Goal: Check status

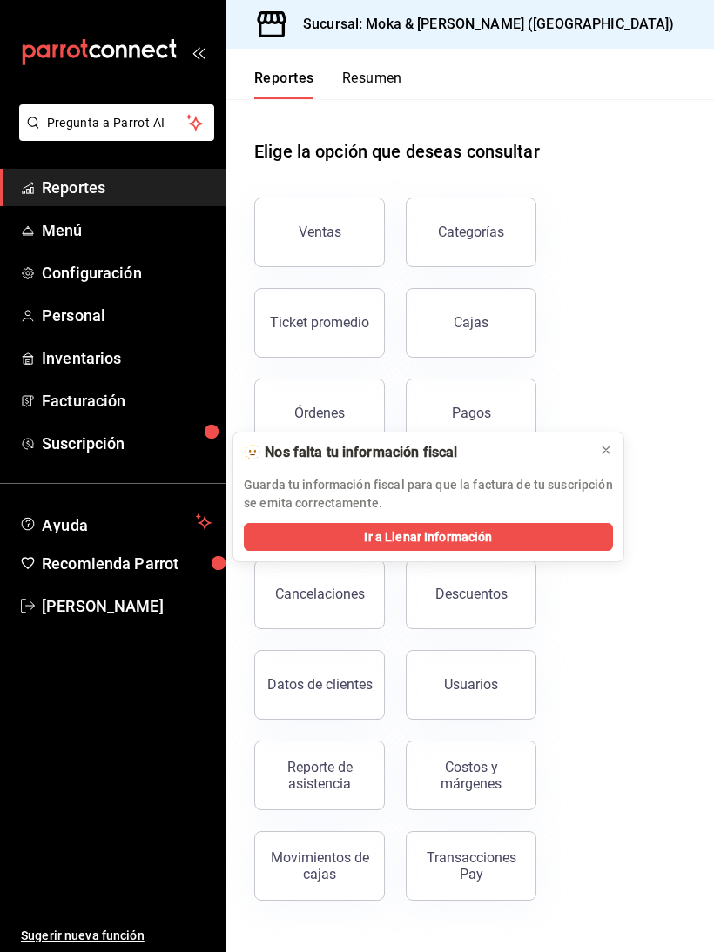
click at [612, 439] on button at bounding box center [606, 450] width 28 height 28
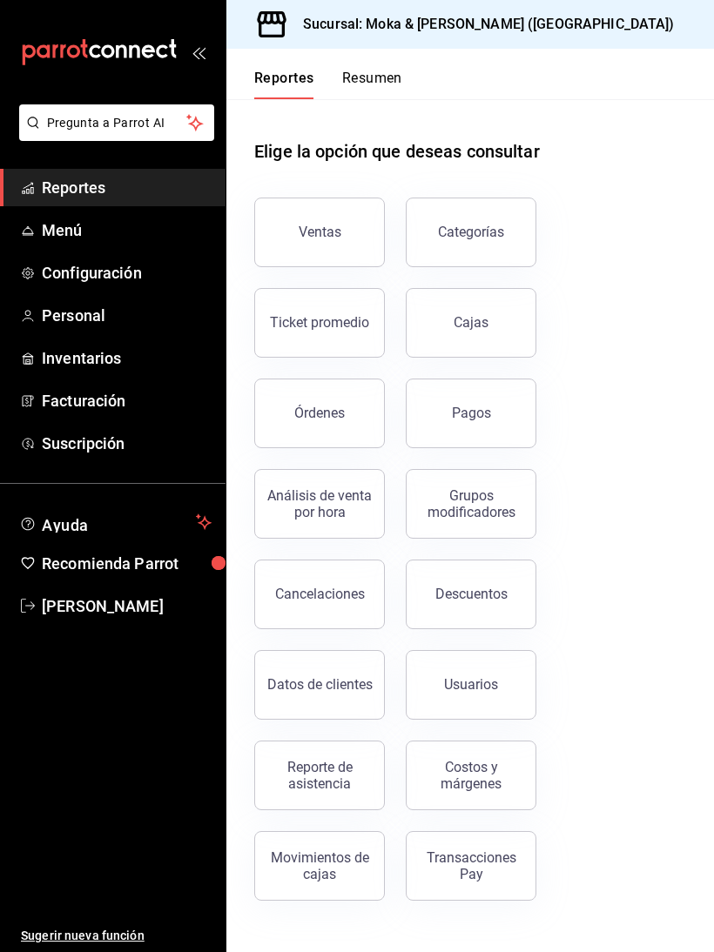
click at [459, 309] on link "Cajas" at bounding box center [470, 323] width 131 height 70
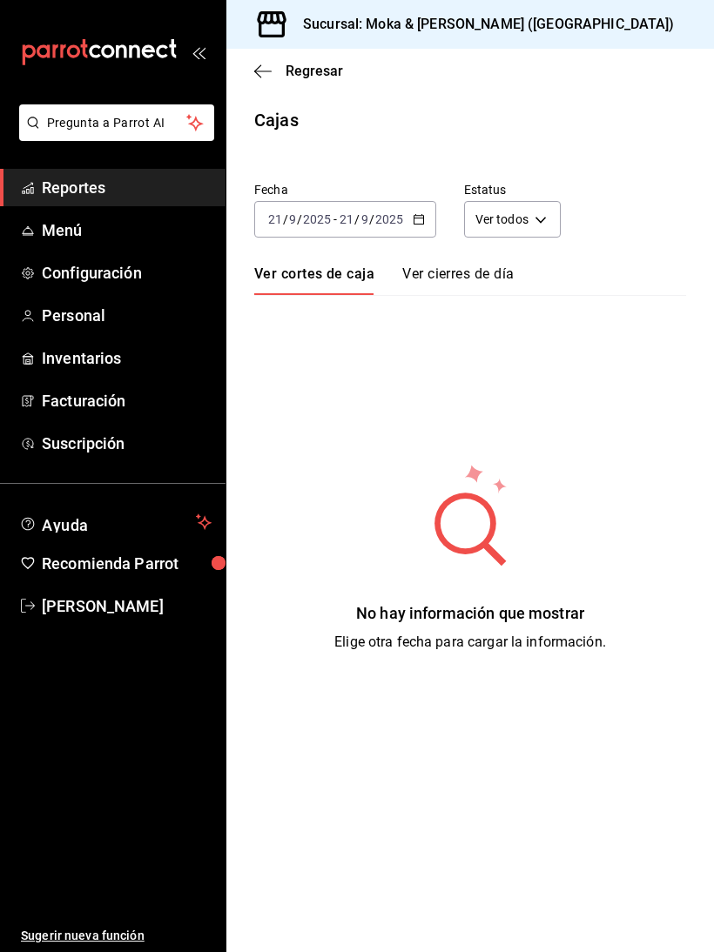
click at [389, 226] on input "2025" at bounding box center [389, 219] width 30 height 14
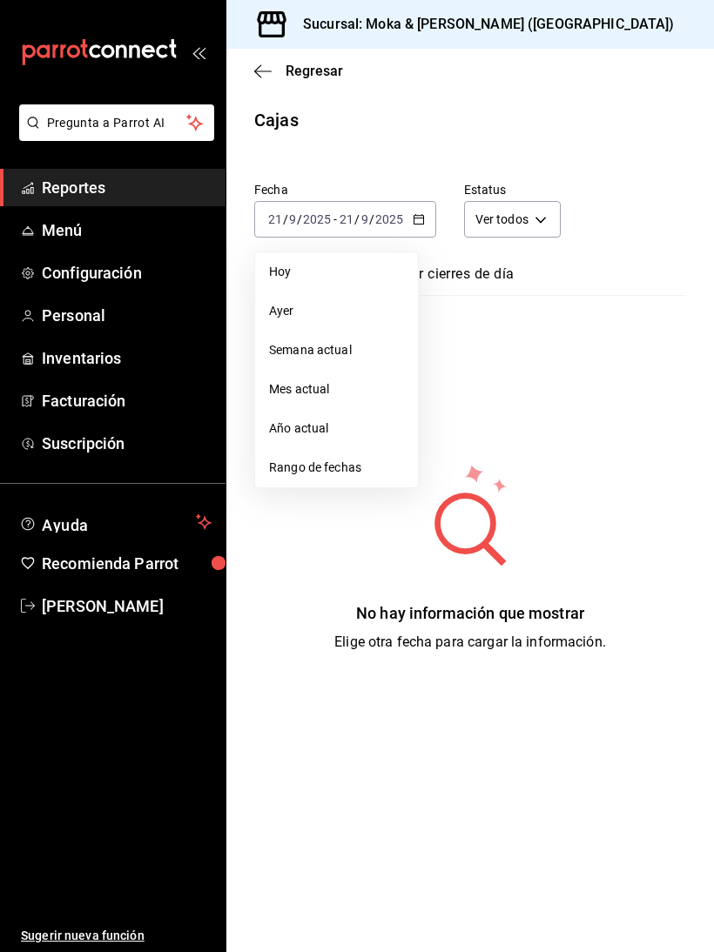
click at [321, 305] on span "Ayer" at bounding box center [336, 311] width 135 height 18
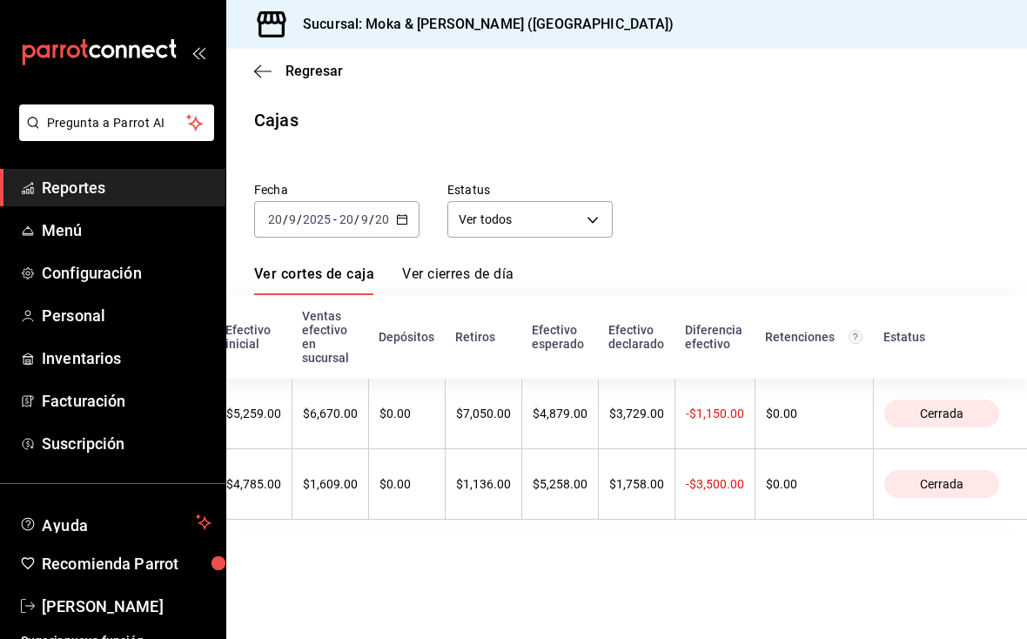
click at [352, 218] on input "20" at bounding box center [346, 219] width 16 height 14
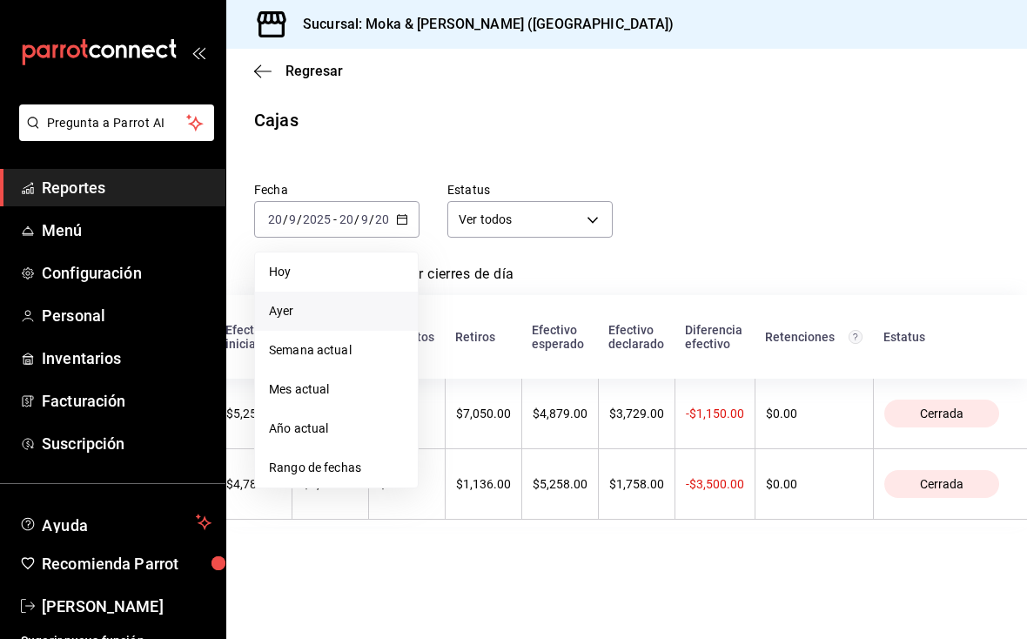
click at [312, 282] on li "Hoy" at bounding box center [336, 271] width 163 height 39
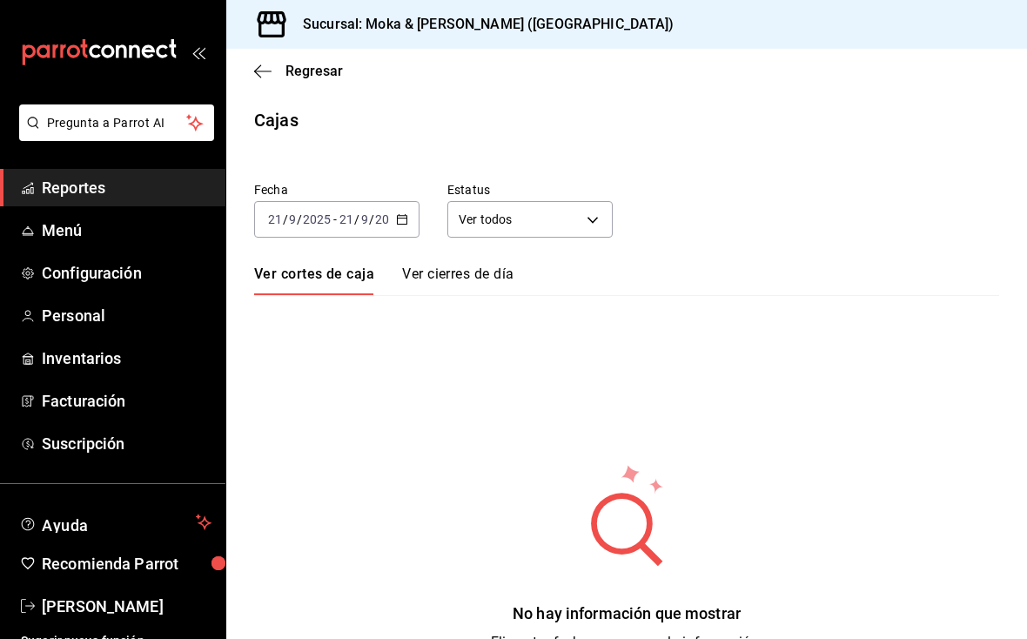
click at [89, 57] on icon "mailbox folders" at bounding box center [99, 52] width 157 height 26
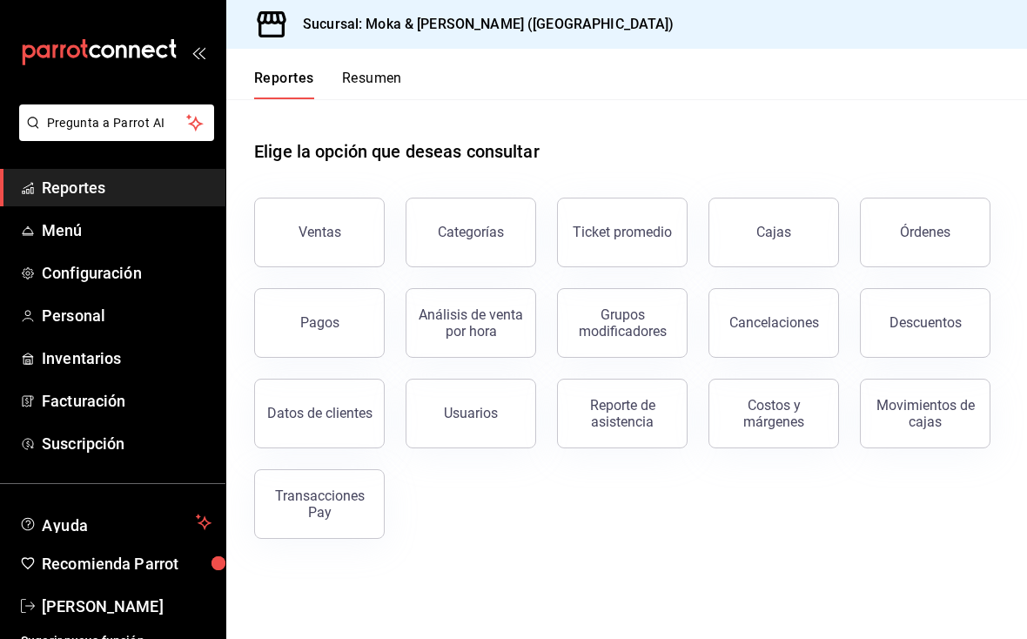
click at [328, 339] on button "Pagos" at bounding box center [319, 323] width 131 height 70
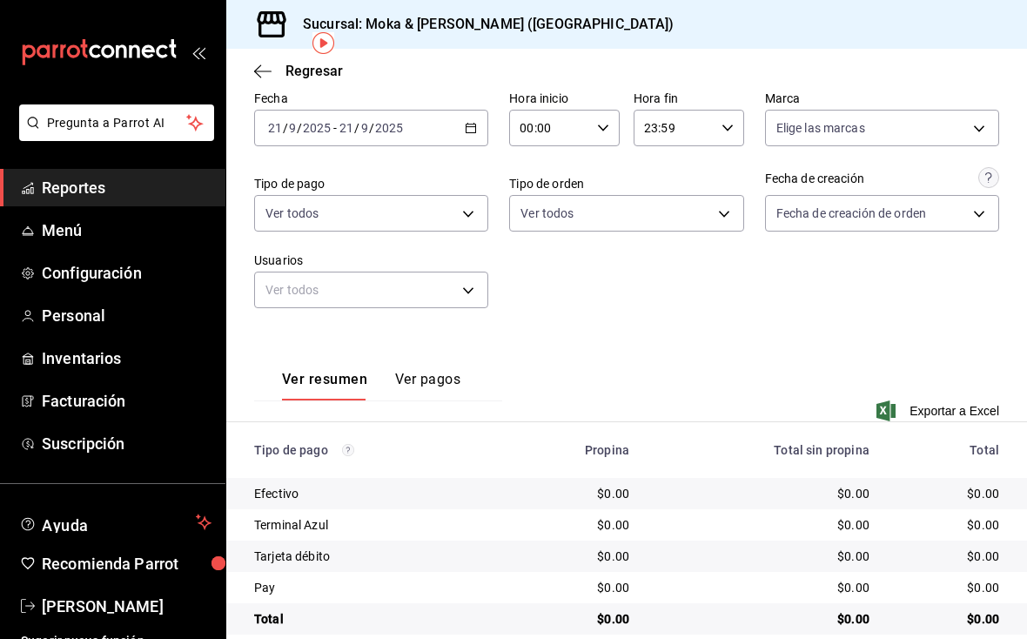
scroll to position [77, 0]
